Goal: Information Seeking & Learning: Learn about a topic

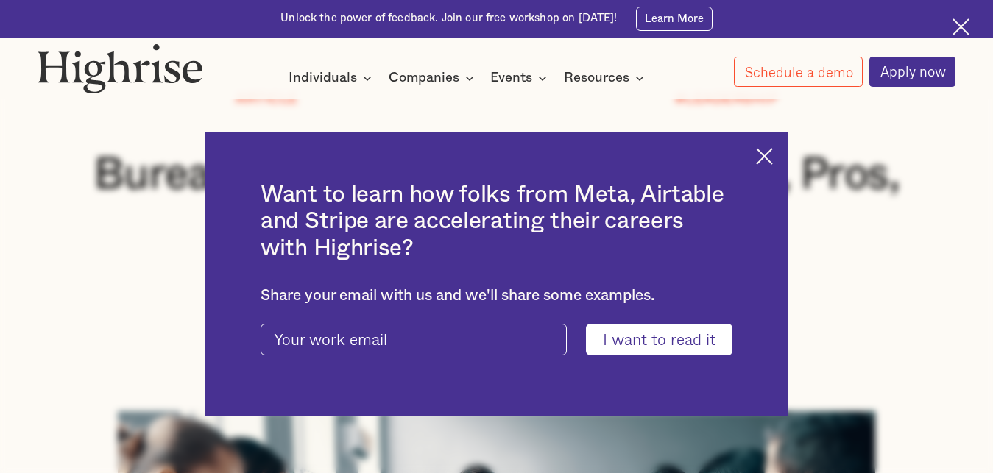
scroll to position [168, 0]
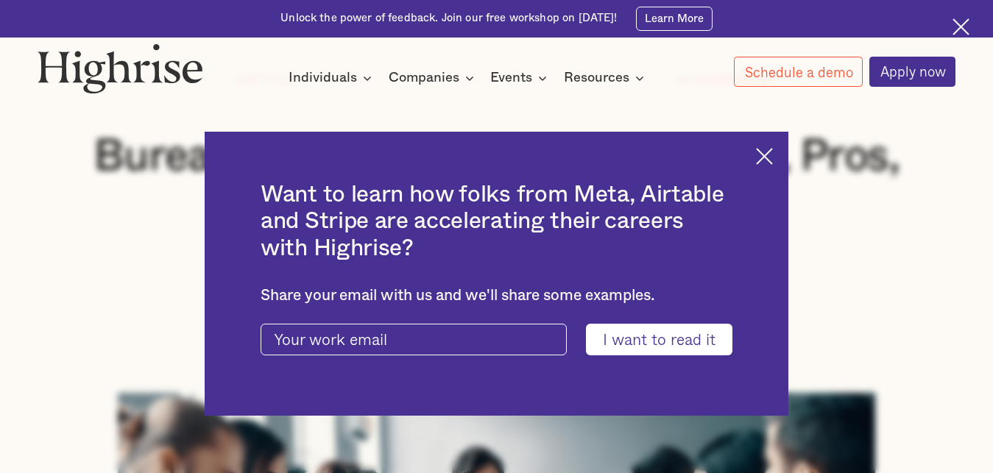
click at [773, 148] on img at bounding box center [764, 156] width 17 height 17
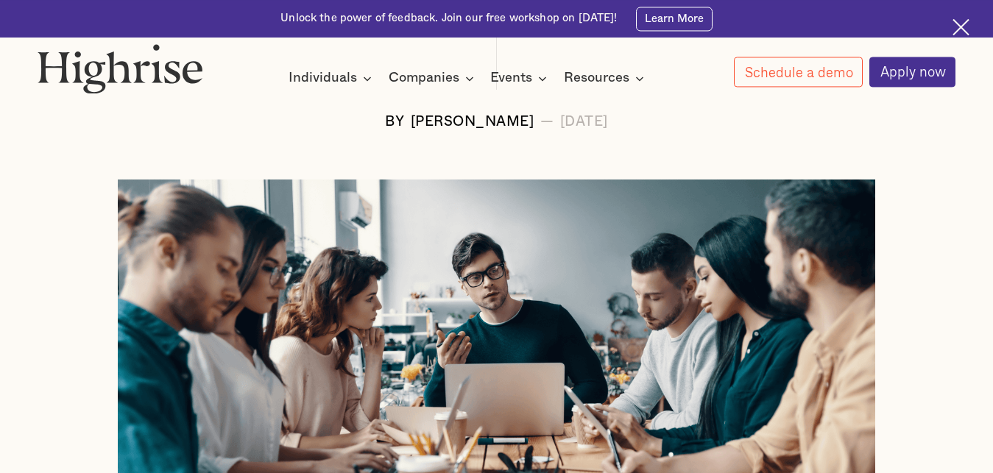
scroll to position [325, 0]
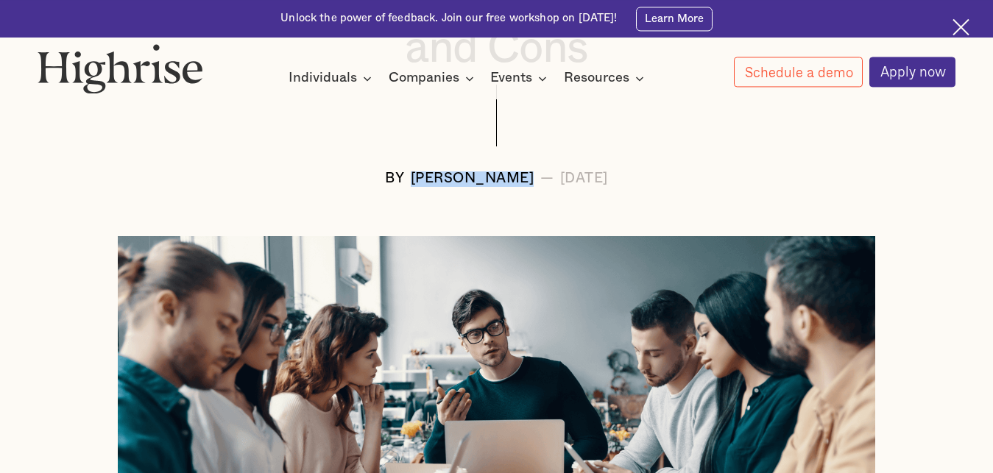
drag, startPoint x: 489, startPoint y: 180, endPoint x: 359, endPoint y: 189, distance: 129.9
click at [359, 187] on div "BY [PERSON_NAME] — [DATE]" at bounding box center [497, 179] width 919 height 15
copy div "[PERSON_NAME]"
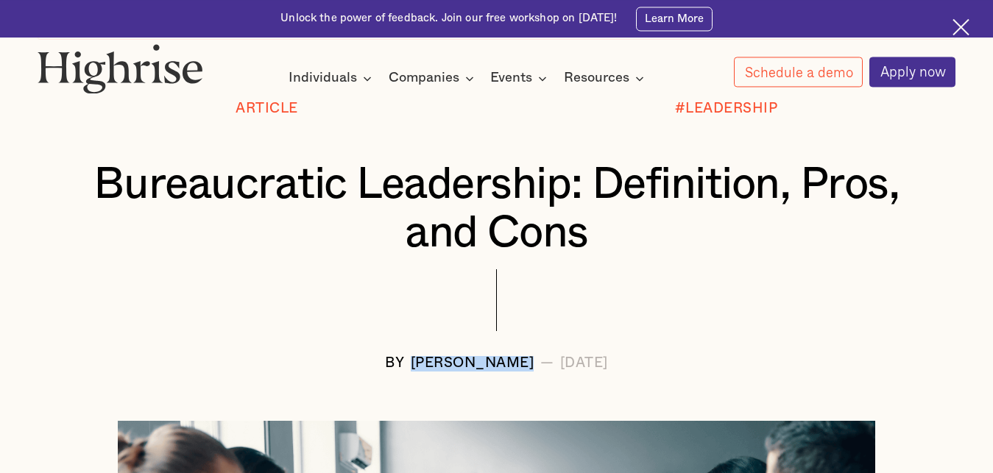
scroll to position [141, 0]
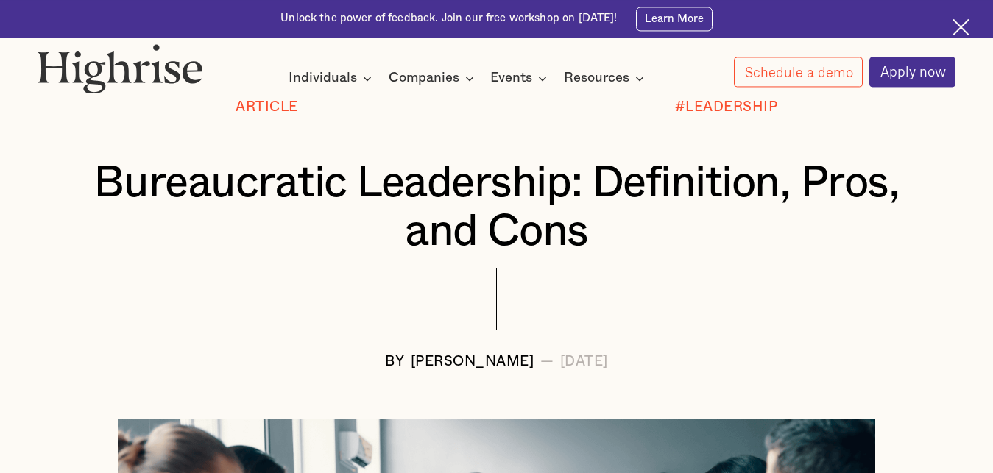
click at [93, 194] on h1 "Bureaucratic Leadership: Definition, Pros, and Cons" at bounding box center [496, 207] width 842 height 97
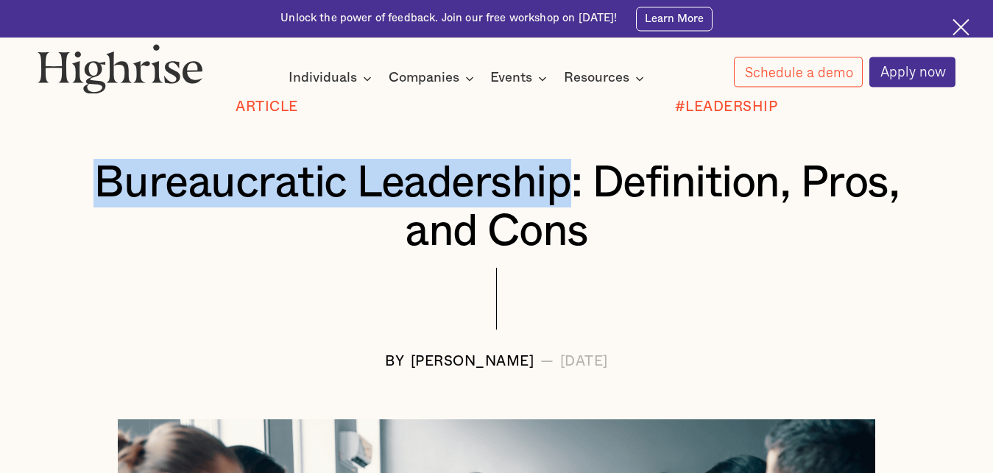
drag, startPoint x: 92, startPoint y: 193, endPoint x: 570, endPoint y: 188, distance: 477.8
click at [570, 188] on h1 "Bureaucratic Leadership: Definition, Pros, and Cons" at bounding box center [496, 207] width 842 height 97
copy h1 "Bureaucratic Leadership"
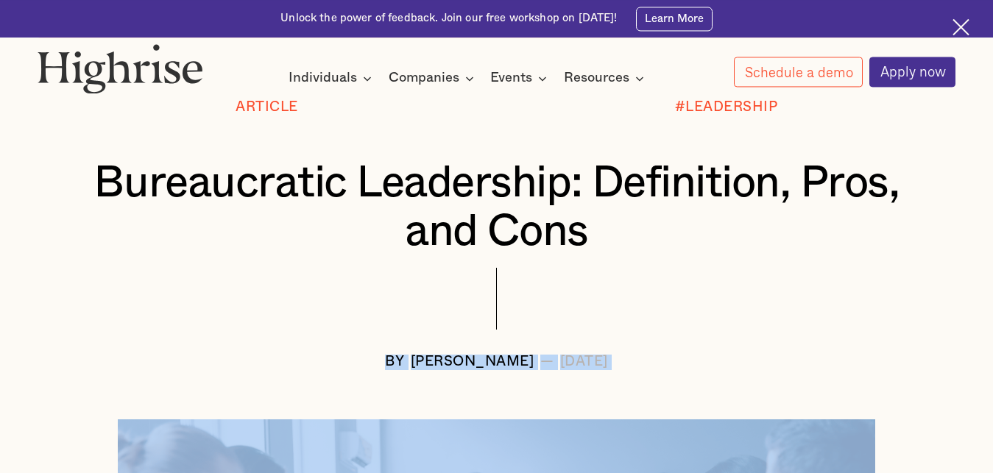
drag, startPoint x: 506, startPoint y: 419, endPoint x: 629, endPoint y: 283, distance: 183.0
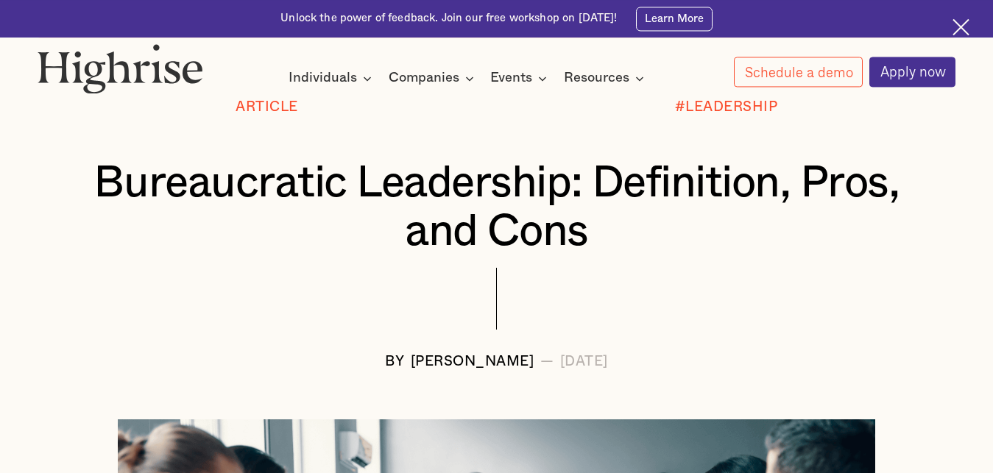
click at [629, 283] on div at bounding box center [497, 311] width 919 height 87
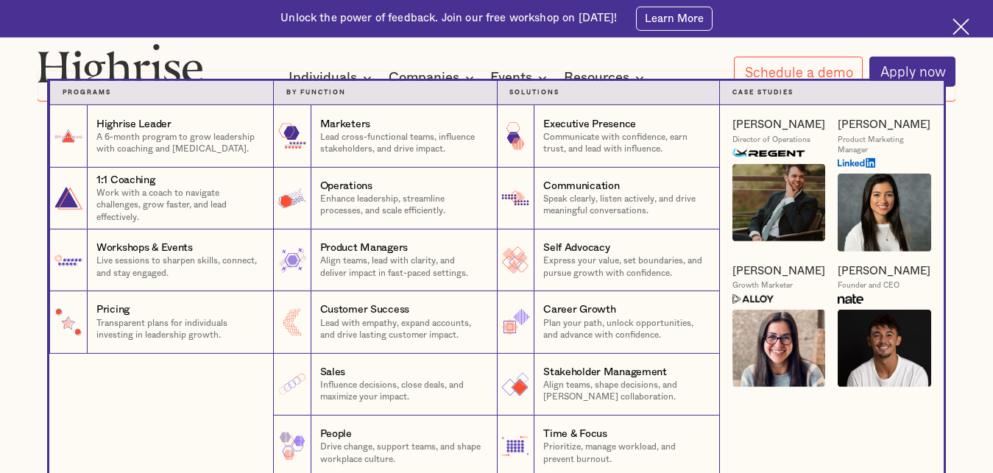
scroll to position [0, 0]
click at [322, 456] on p "Drive change, support teams, and shape workplace culture." at bounding box center [402, 454] width 164 height 24
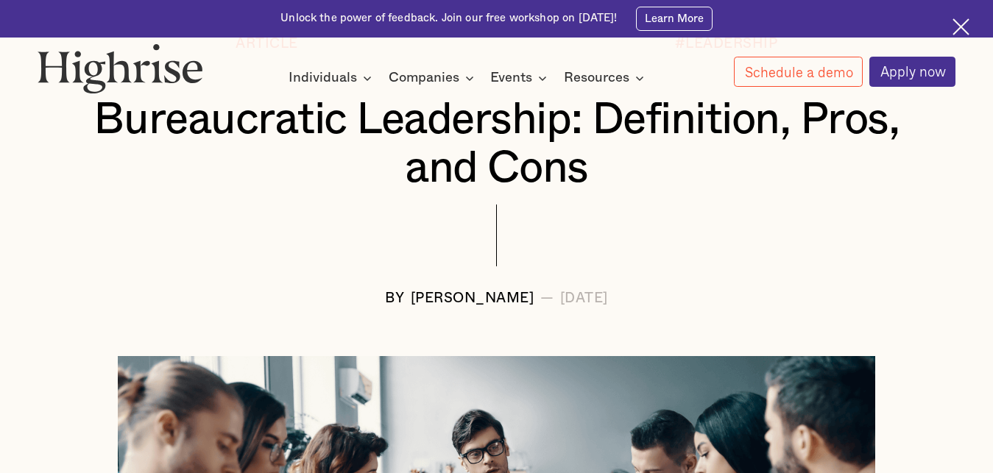
scroll to position [209, 0]
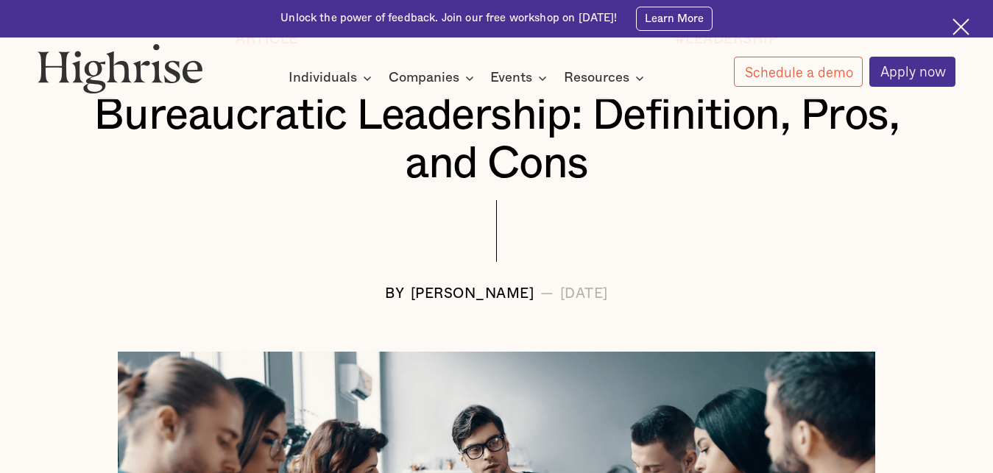
drag, startPoint x: 618, startPoint y: 300, endPoint x: 672, endPoint y: 306, distance: 54.1
click at [672, 303] on div "BY [PERSON_NAME] — [DATE]" at bounding box center [497, 294] width 919 height 15
copy div "2024"
